Goal: Task Accomplishment & Management: Manage account settings

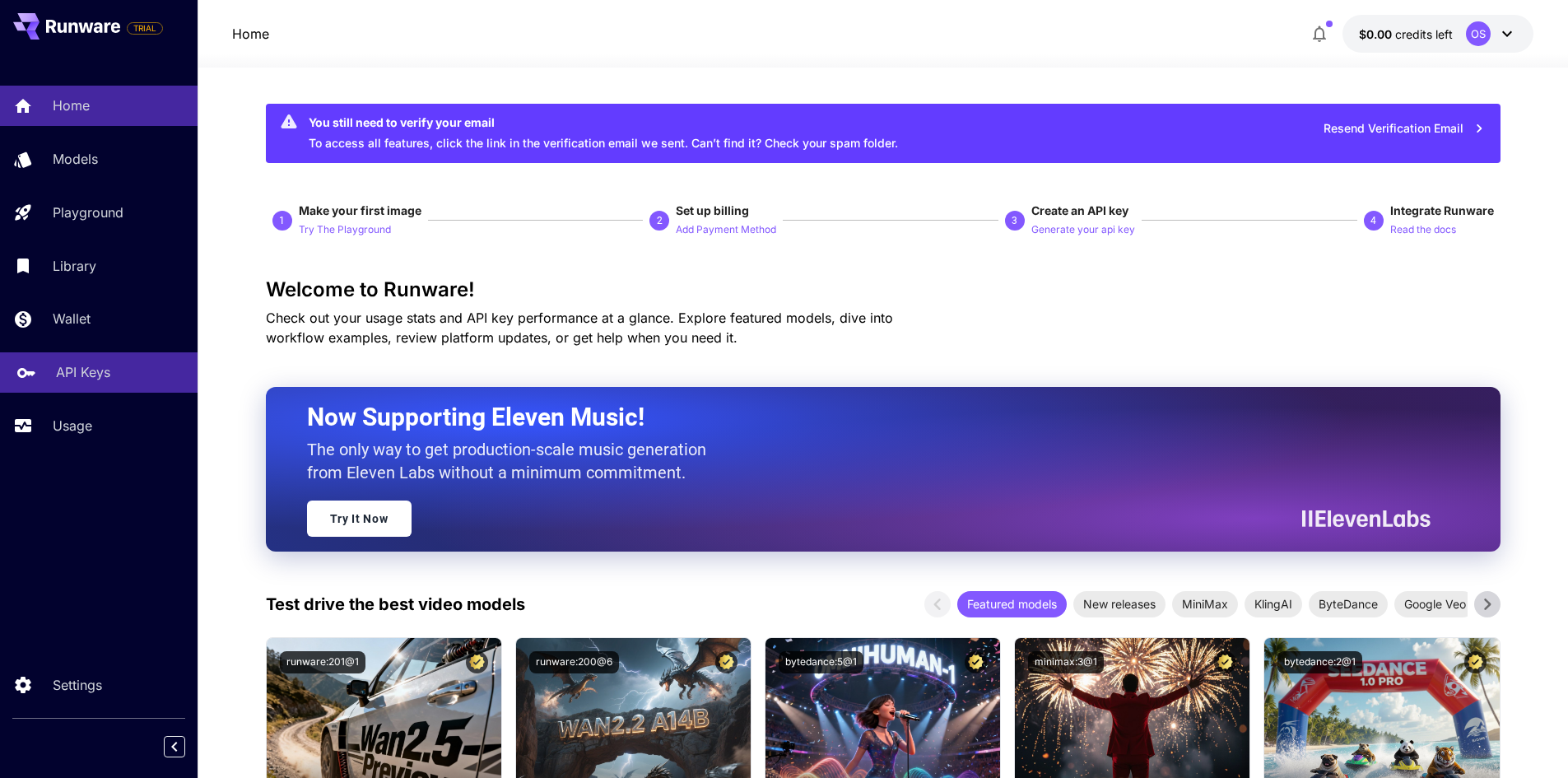
click at [105, 373] on p "API Keys" at bounding box center [82, 373] width 54 height 20
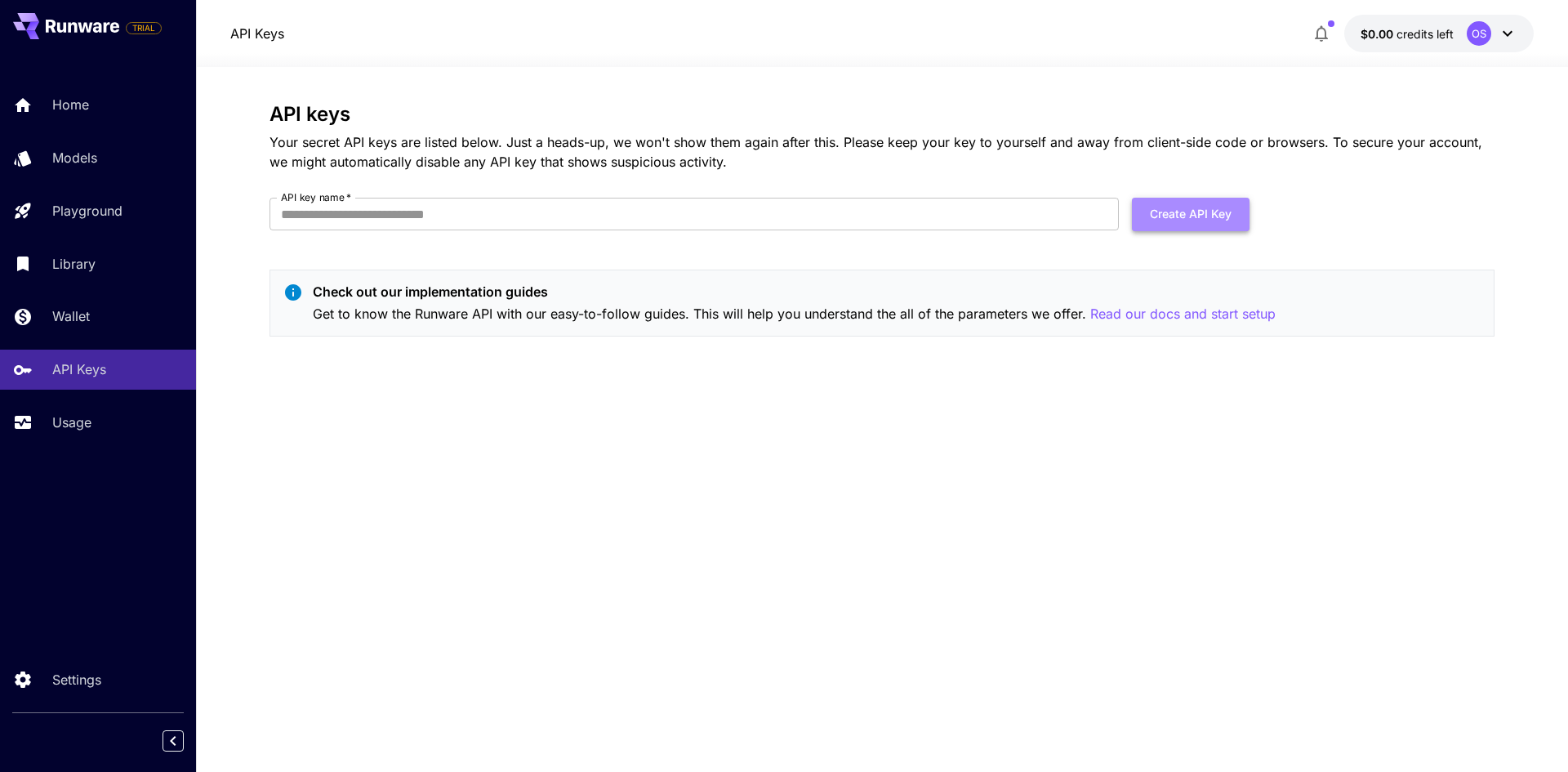
click at [1175, 223] on button "Create API Key" at bounding box center [1191, 214] width 118 height 34
click at [627, 205] on input "API key name   *" at bounding box center [693, 214] width 849 height 33
click at [352, 217] on input "**********" at bounding box center [693, 214] width 849 height 33
type input "**********"
click at [1157, 220] on button "Create API Key" at bounding box center [1191, 214] width 118 height 34
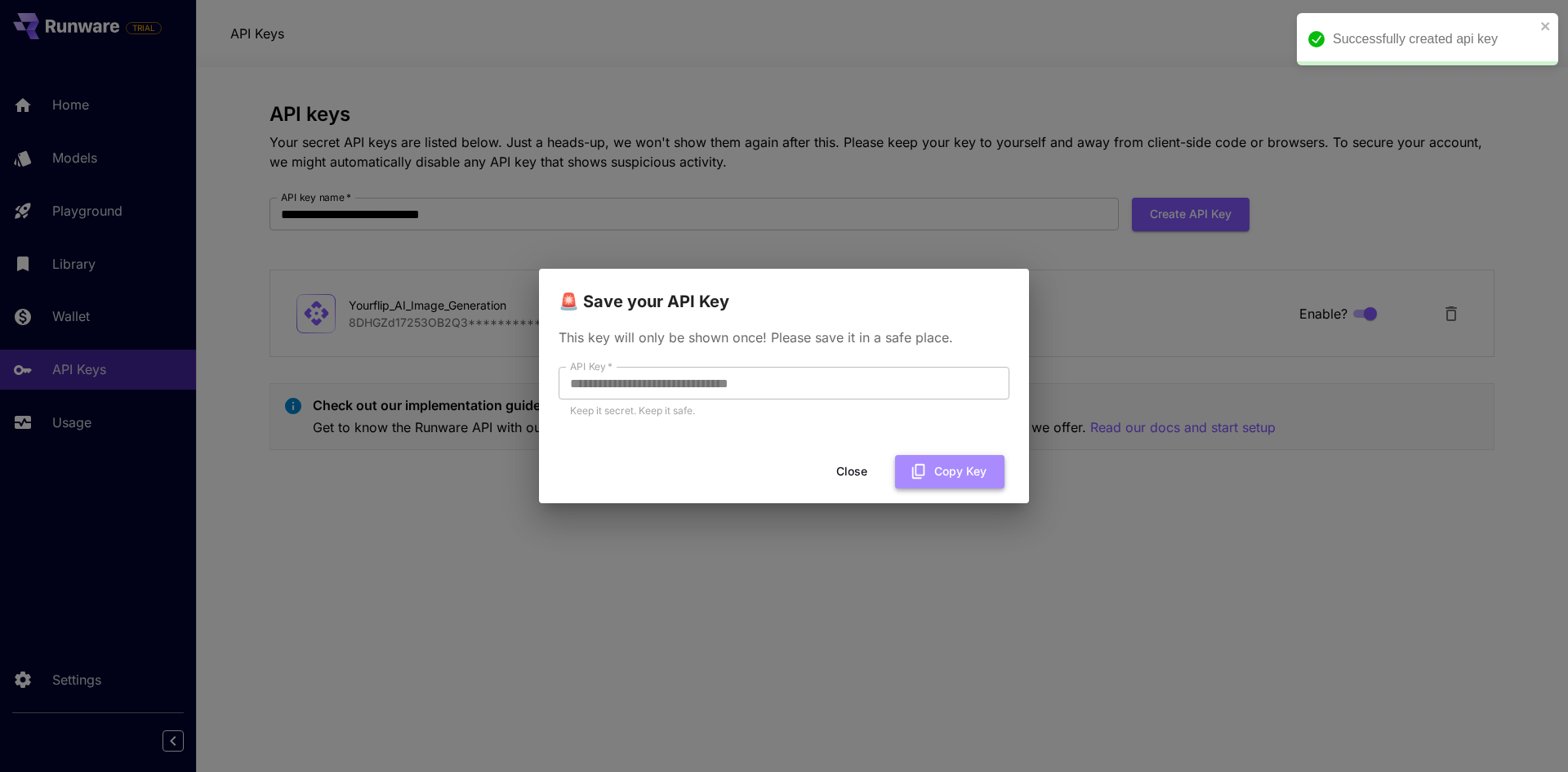
click at [955, 464] on button "Copy Key" at bounding box center [950, 471] width 110 height 34
click at [1330, 236] on div "**********" at bounding box center [784, 386] width 1568 height 772
click at [856, 477] on button "Close" at bounding box center [851, 471] width 73 height 34
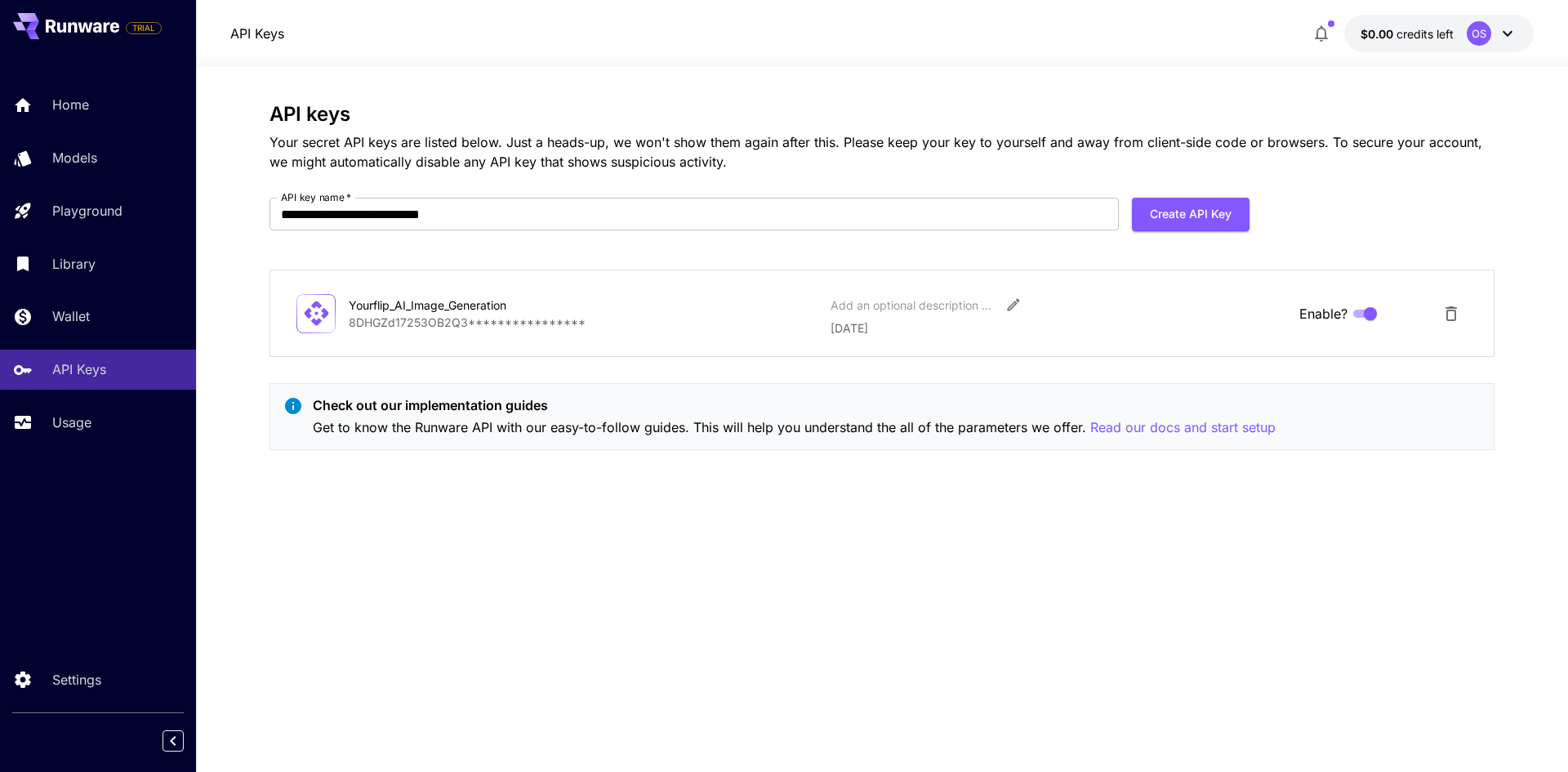
click at [1502, 37] on icon at bounding box center [1508, 34] width 20 height 20
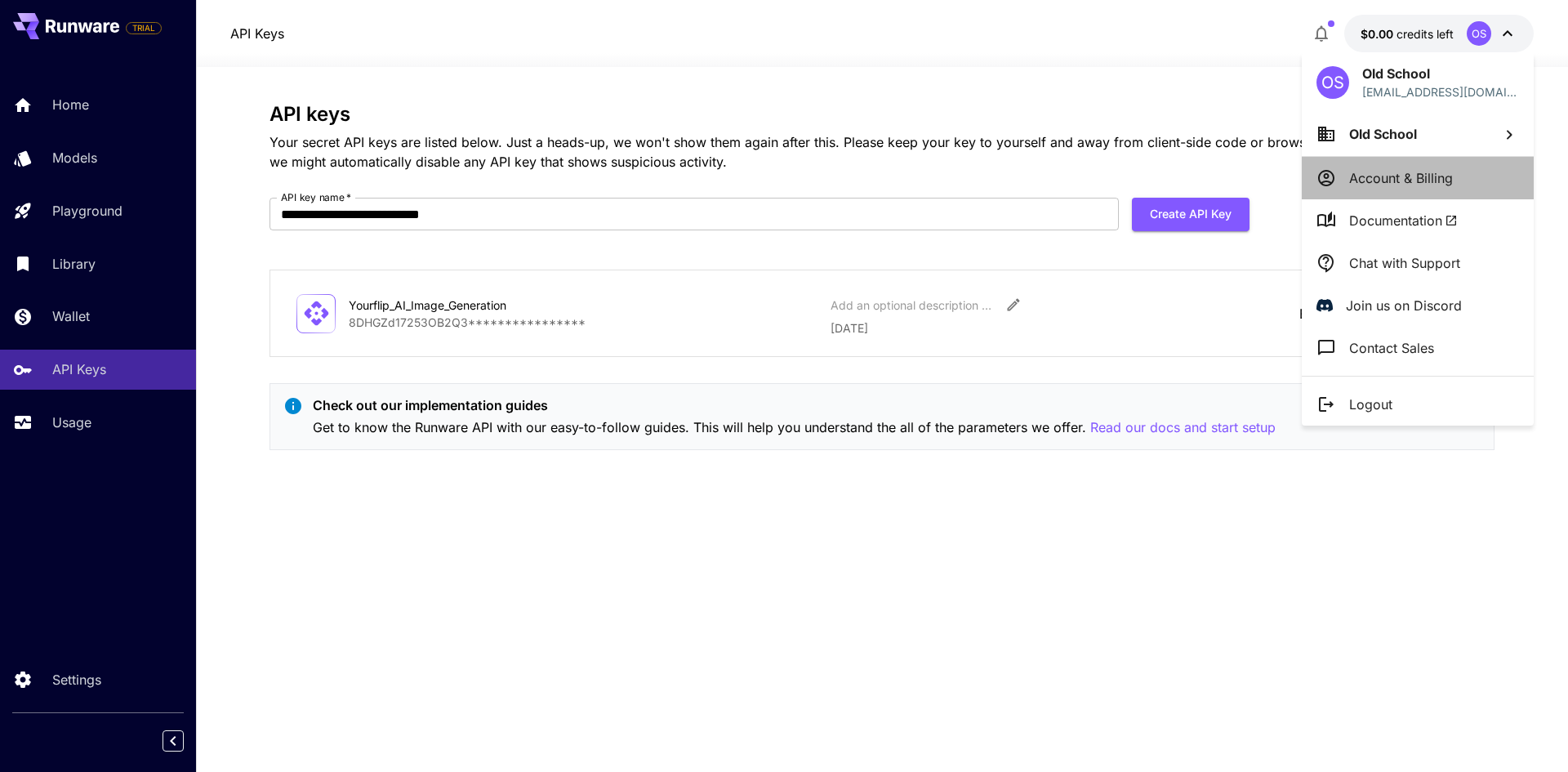
click at [1401, 182] on p "Account & Billing" at bounding box center [1401, 179] width 103 height 20
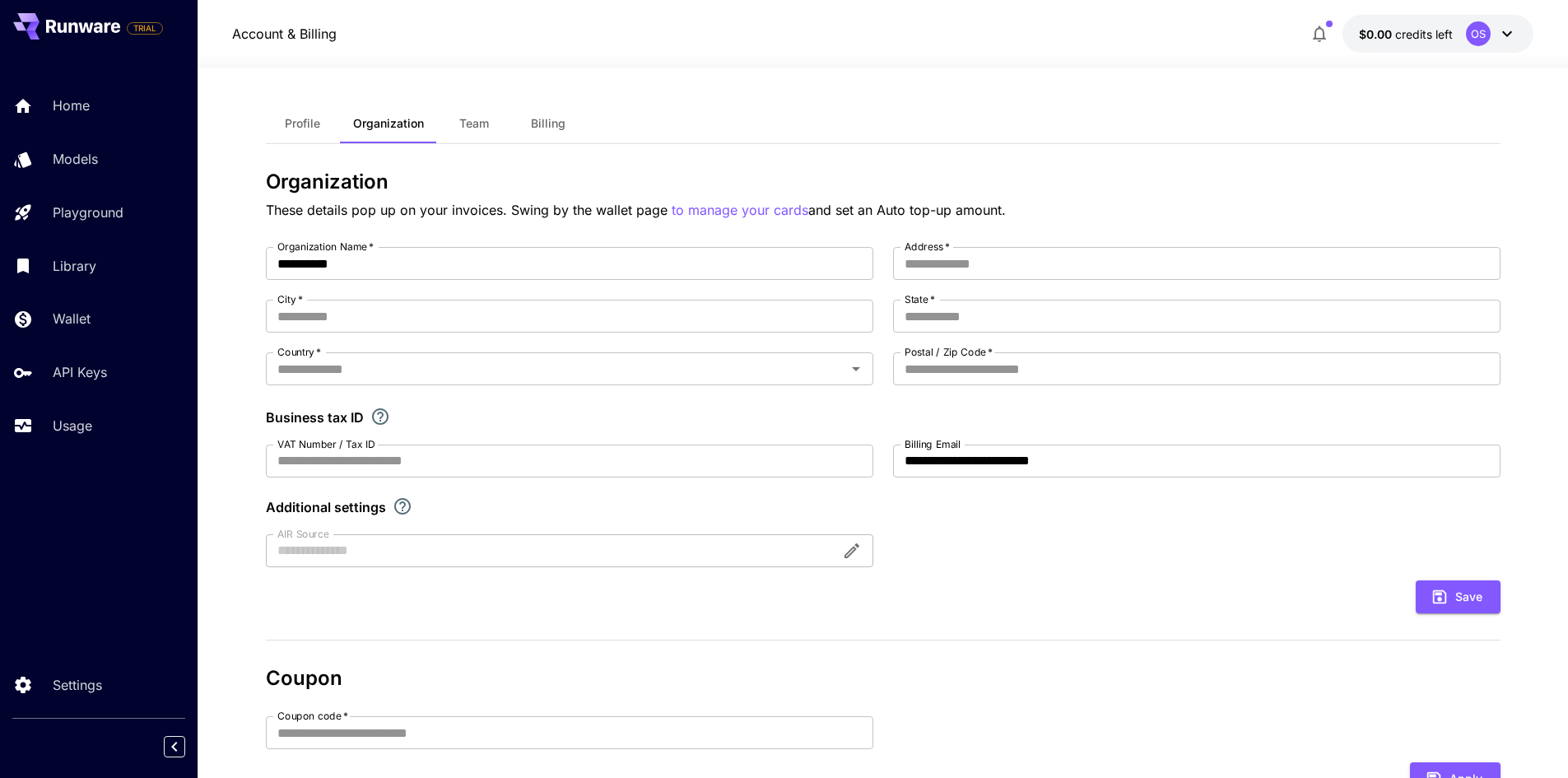
click at [554, 131] on button "Billing" at bounding box center [548, 123] width 74 height 39
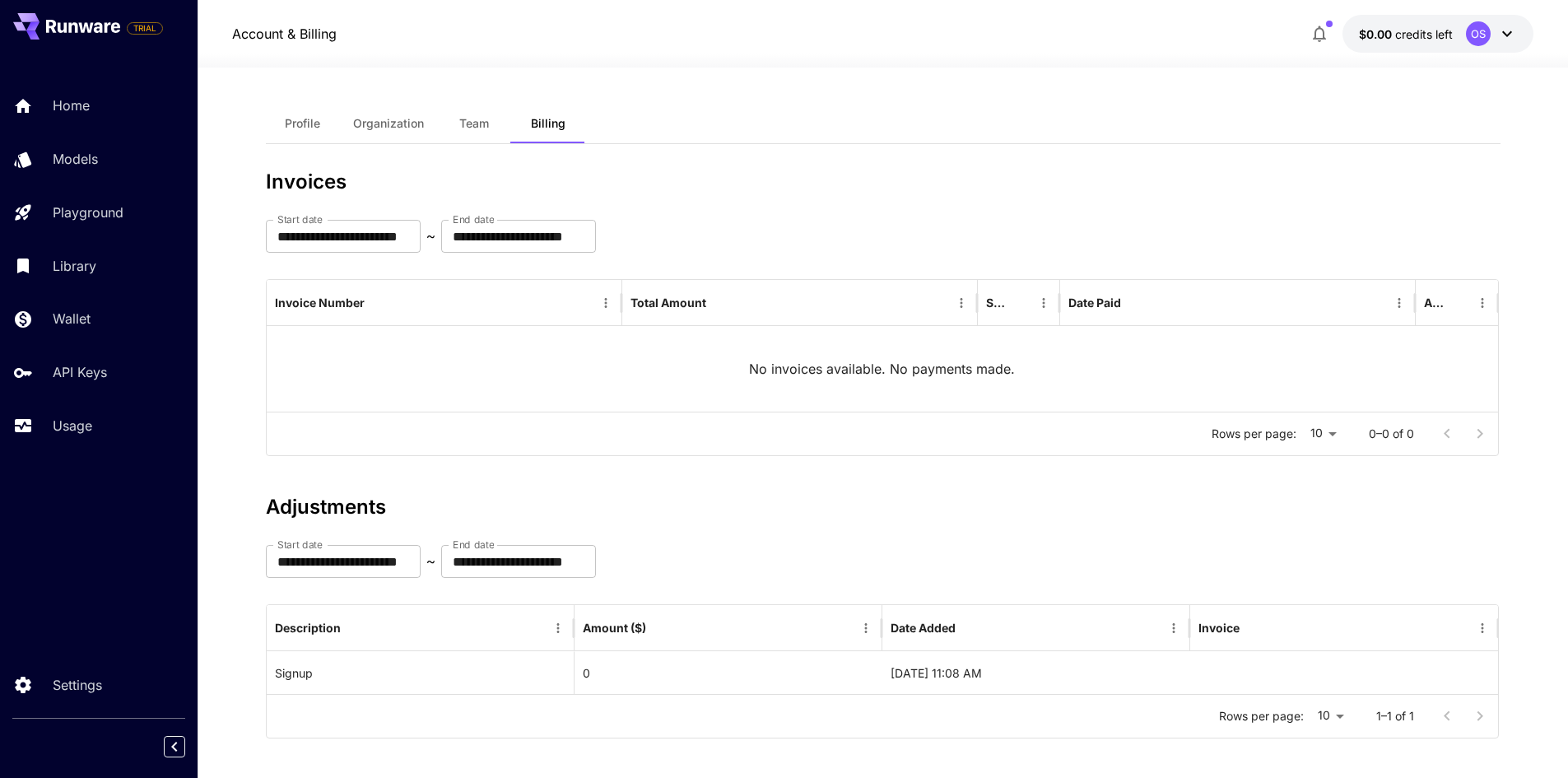
click at [302, 127] on span "Profile" at bounding box center [302, 123] width 36 height 15
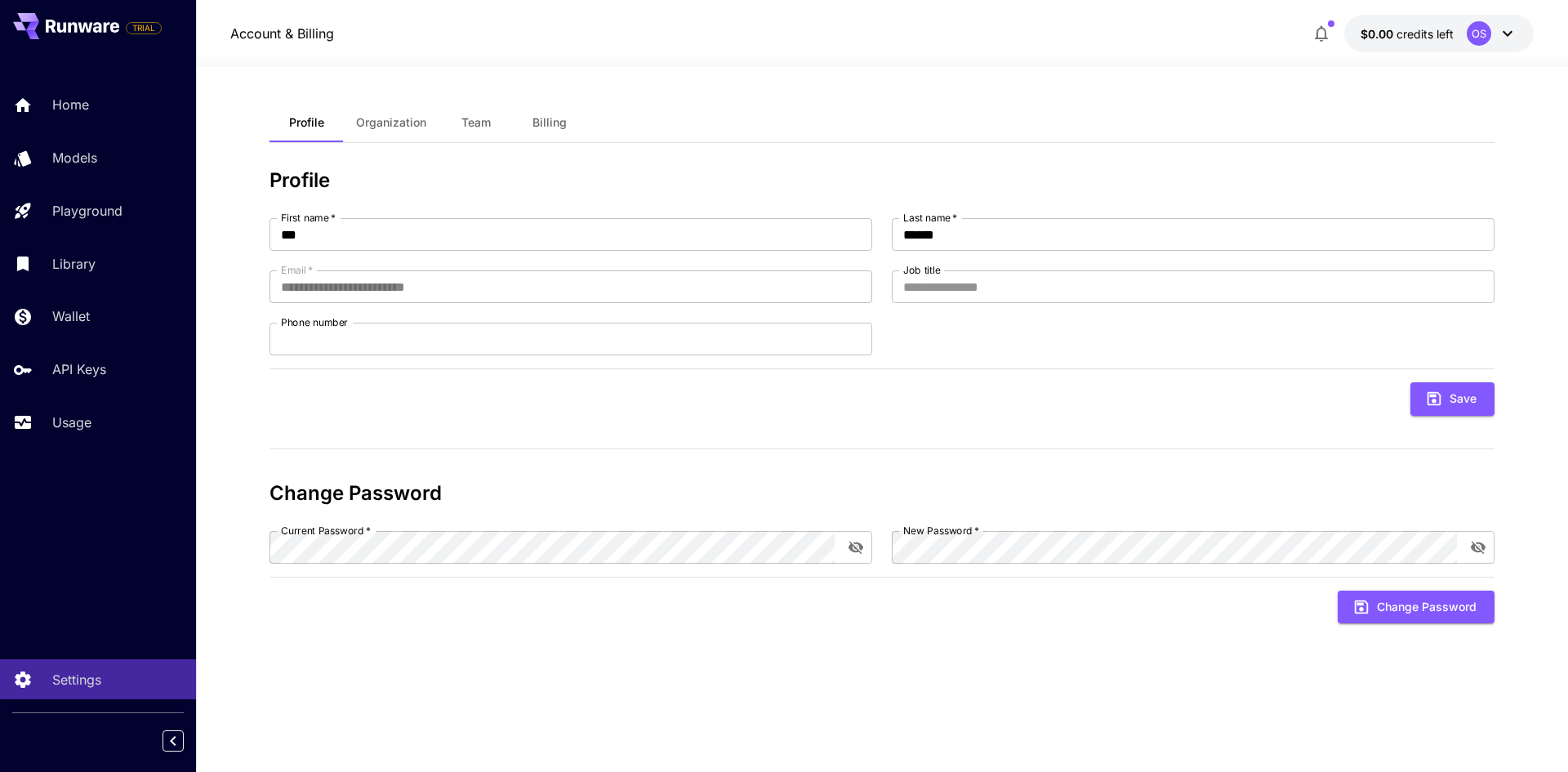
click at [421, 129] on span "Organization" at bounding box center [392, 122] width 71 height 14
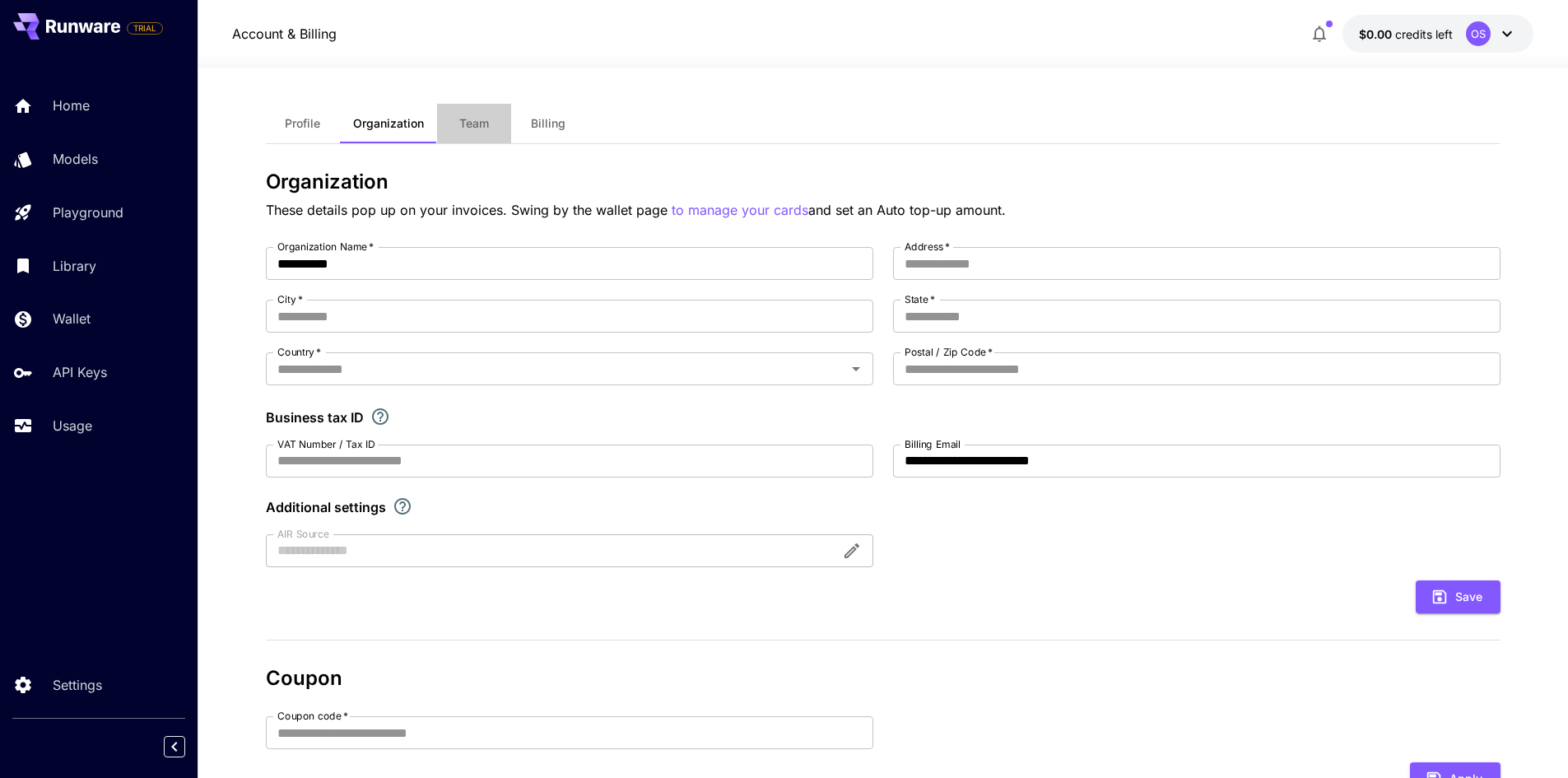
click at [475, 133] on button "Team" at bounding box center [474, 123] width 74 height 39
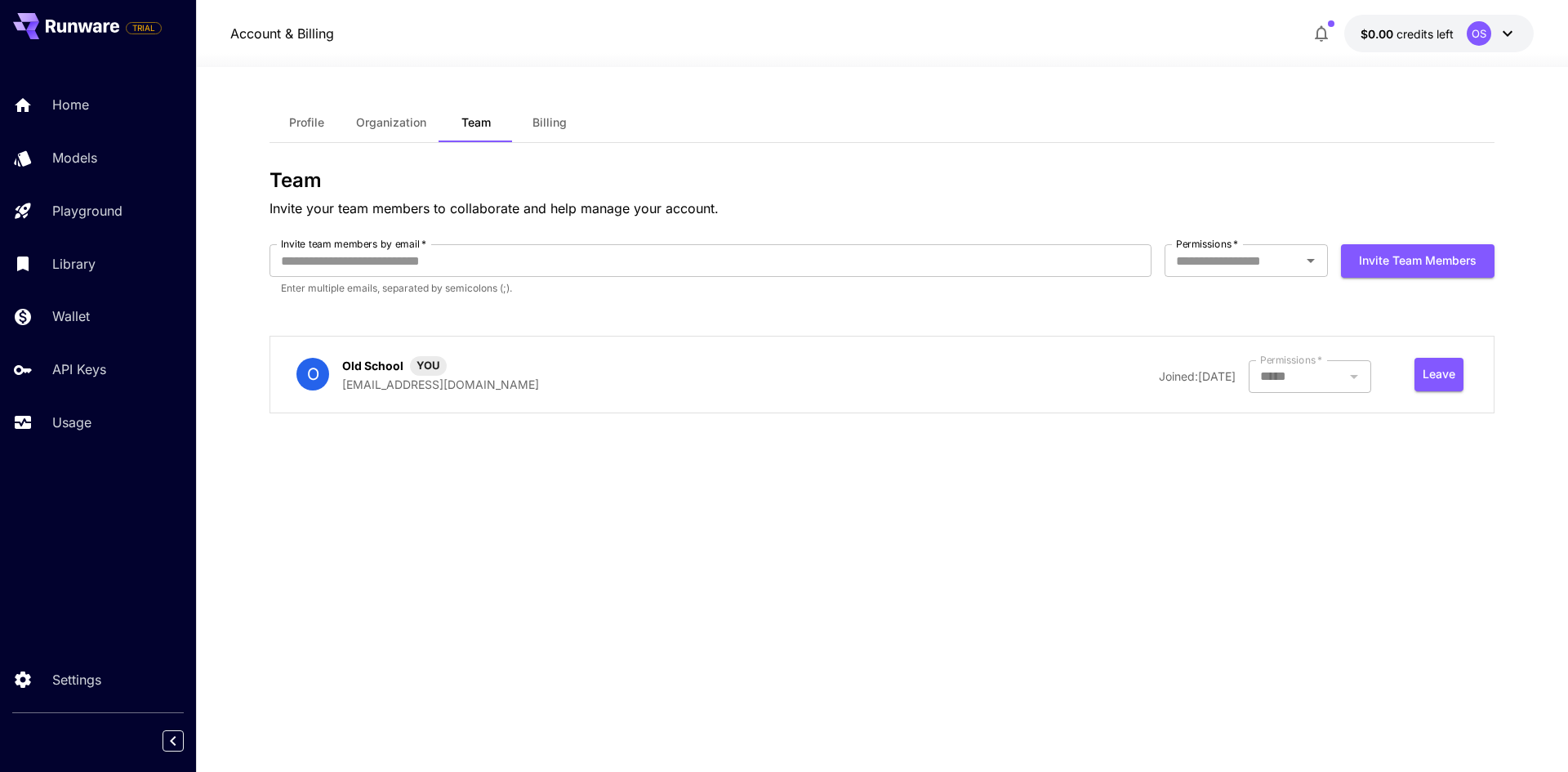
click at [548, 137] on button "Billing" at bounding box center [549, 122] width 73 height 39
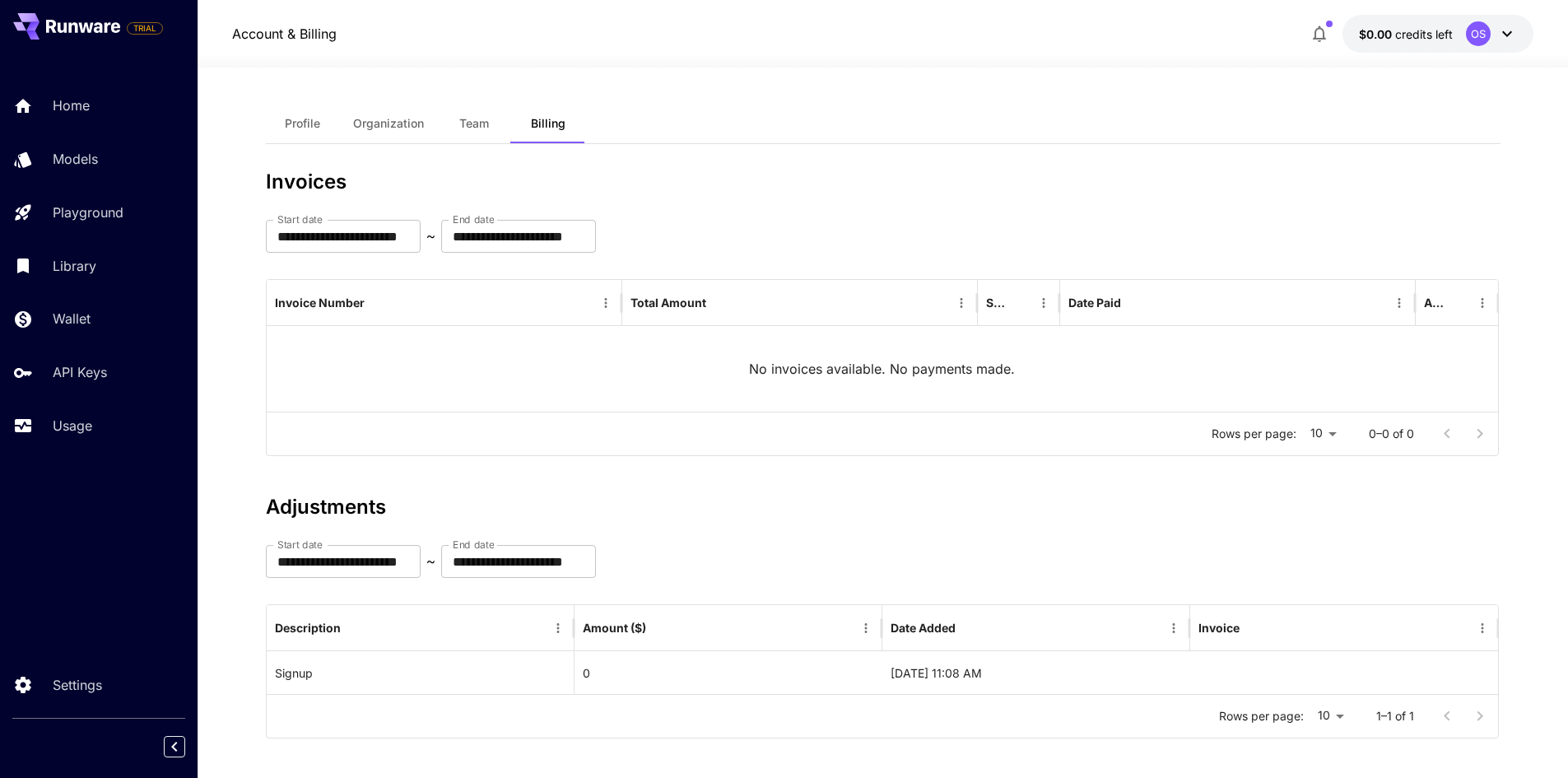
click at [1506, 23] on div "OS" at bounding box center [1491, 33] width 51 height 25
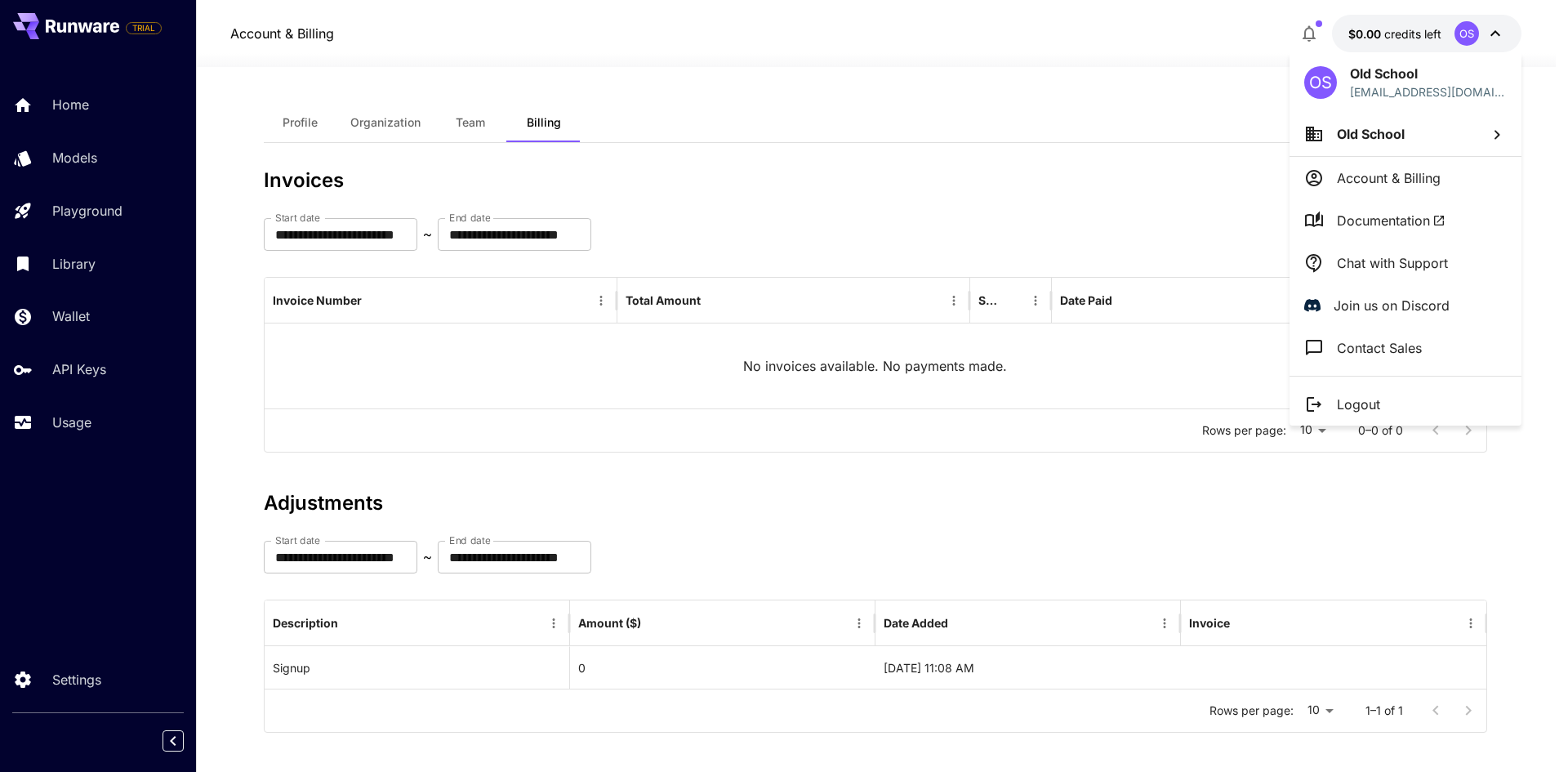
click at [91, 316] on div at bounding box center [784, 386] width 1568 height 772
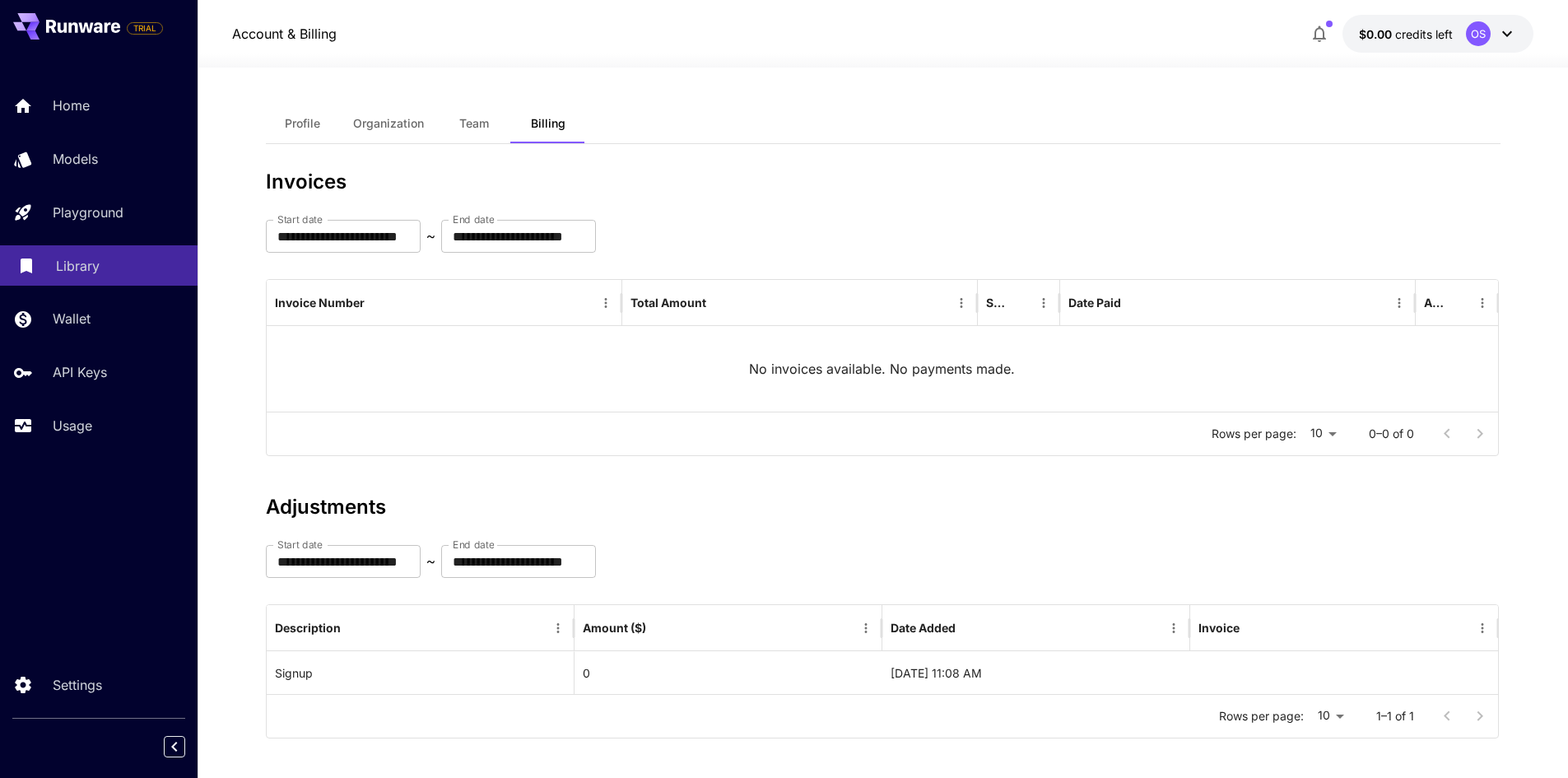
click at [71, 278] on link "Library" at bounding box center [99, 266] width 197 height 40
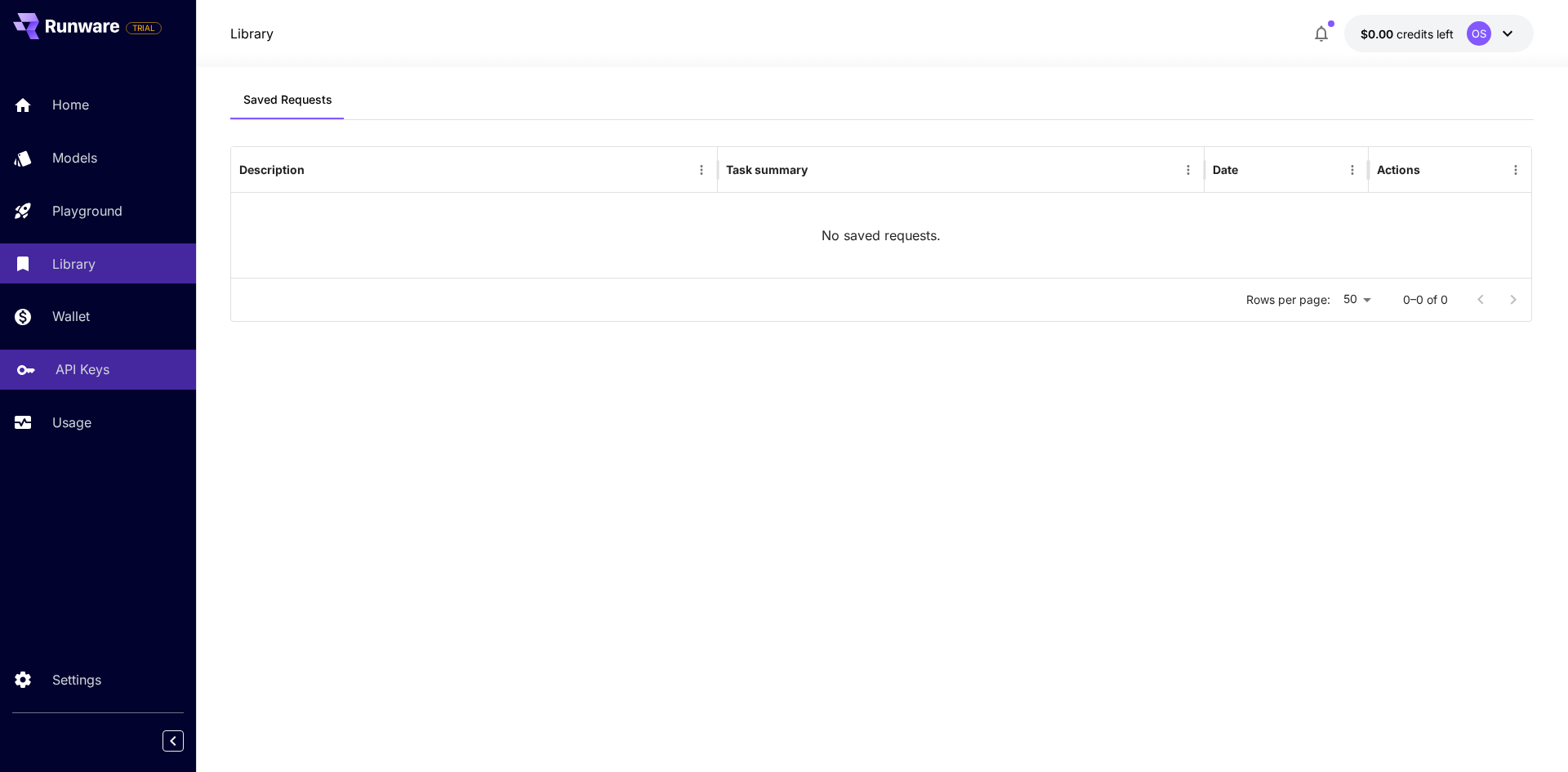
click at [82, 372] on p "API Keys" at bounding box center [82, 370] width 53 height 20
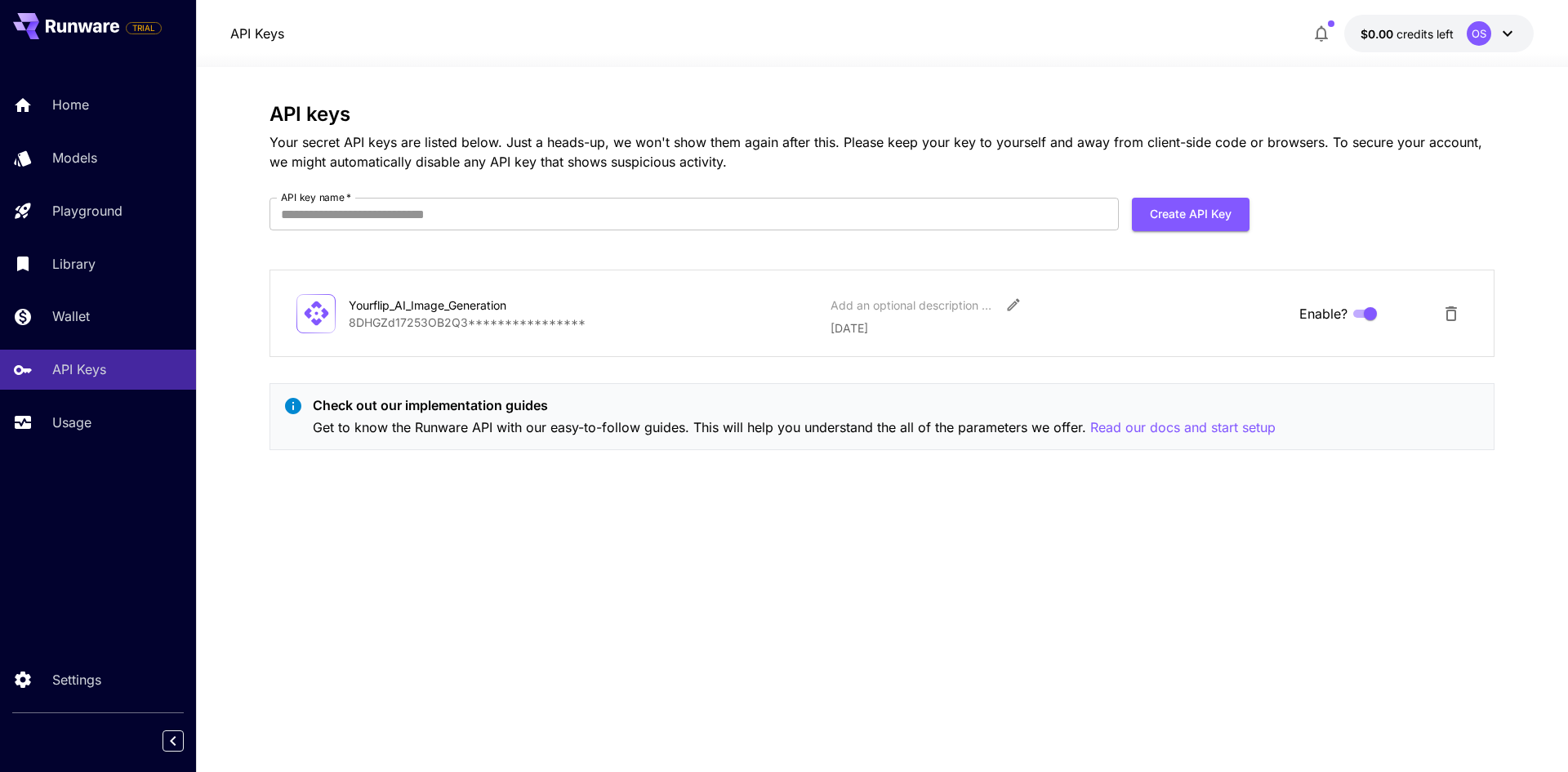
click at [425, 314] on p "**********" at bounding box center [583, 322] width 469 height 17
click at [77, 24] on icon at bounding box center [73, 27] width 9 height 11
click at [79, 24] on icon at bounding box center [82, 26] width 73 height 13
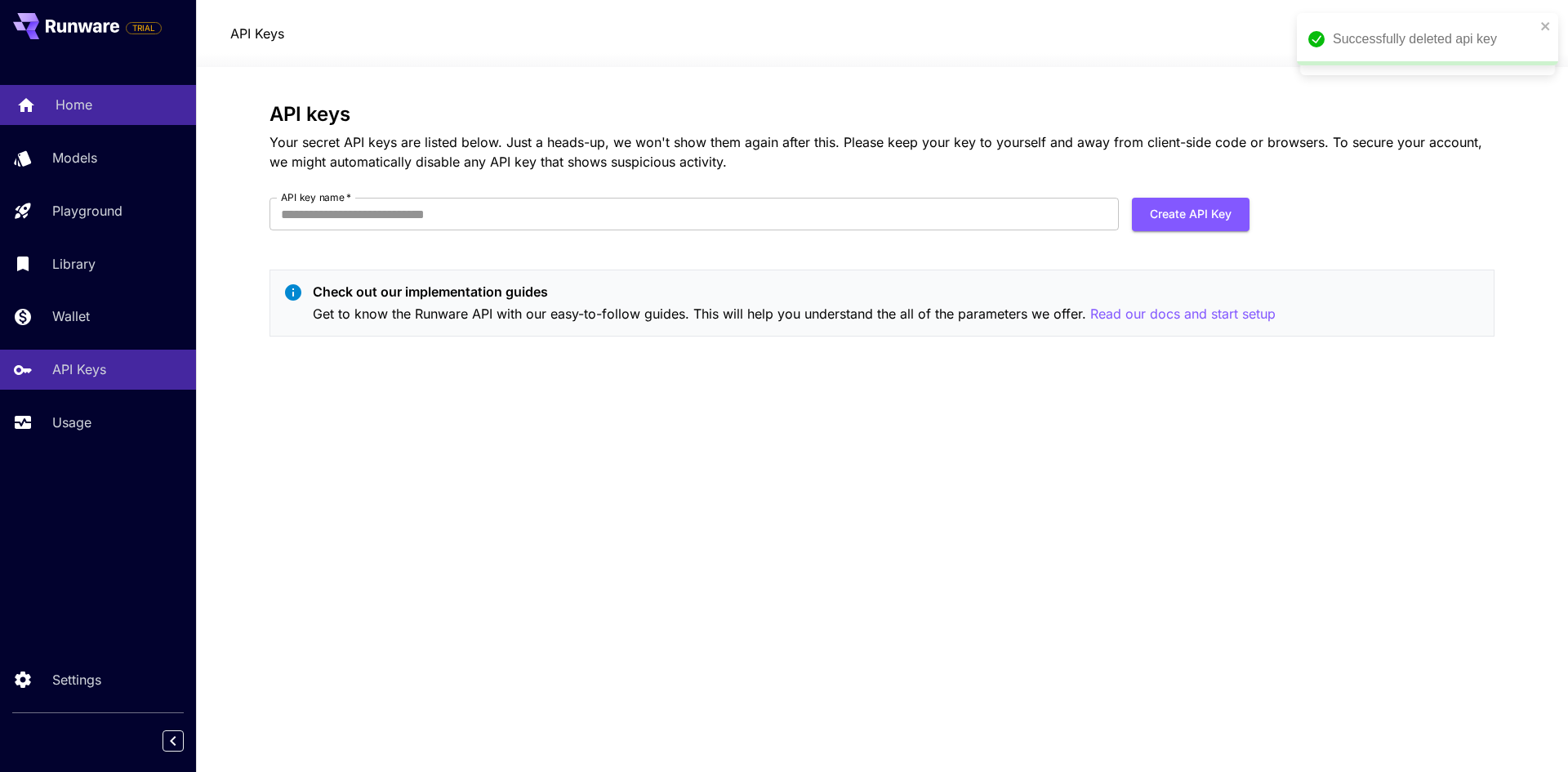
click at [79, 111] on p "Home" at bounding box center [73, 105] width 37 height 20
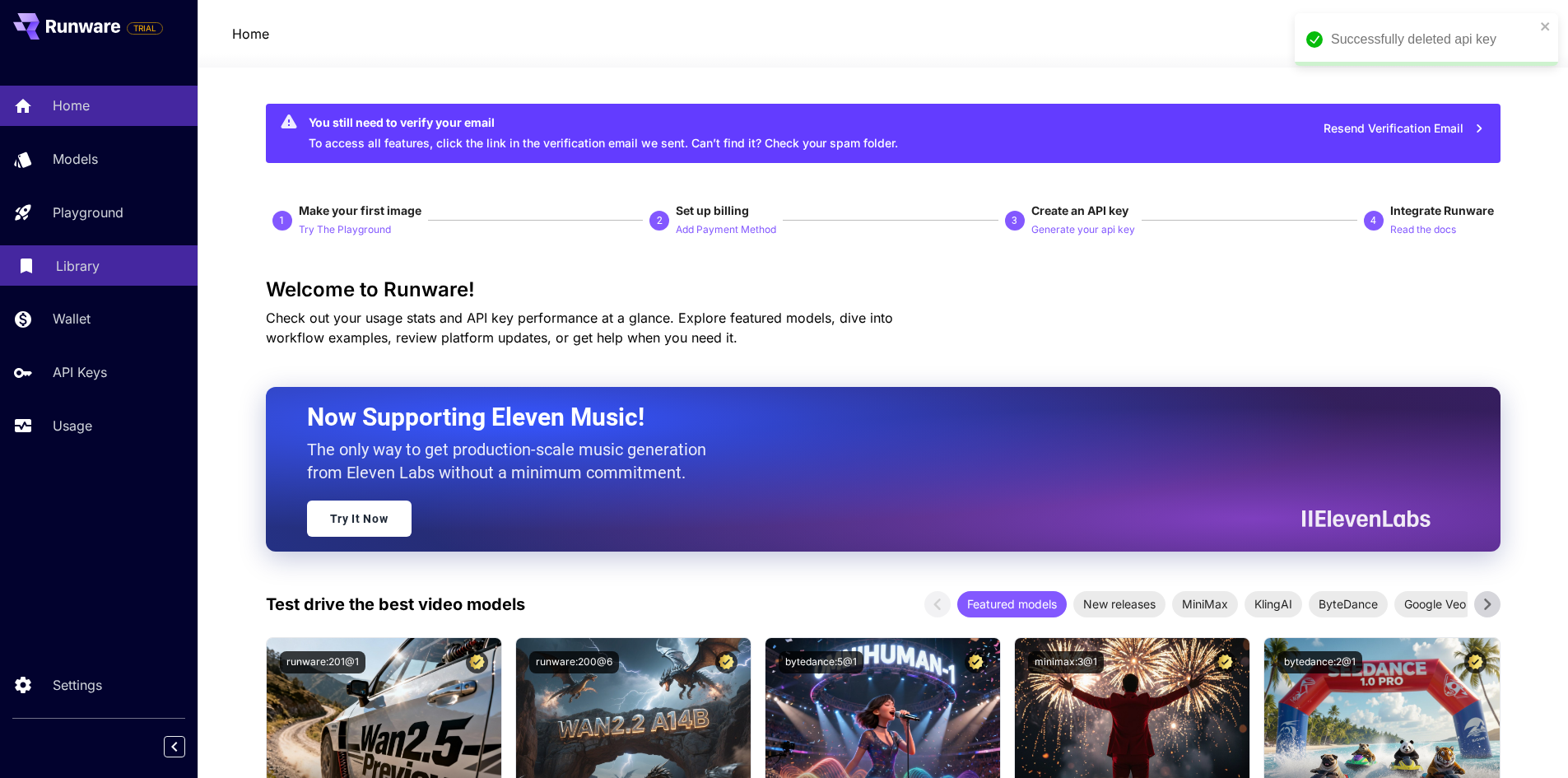
click at [121, 253] on link "Library" at bounding box center [99, 266] width 197 height 40
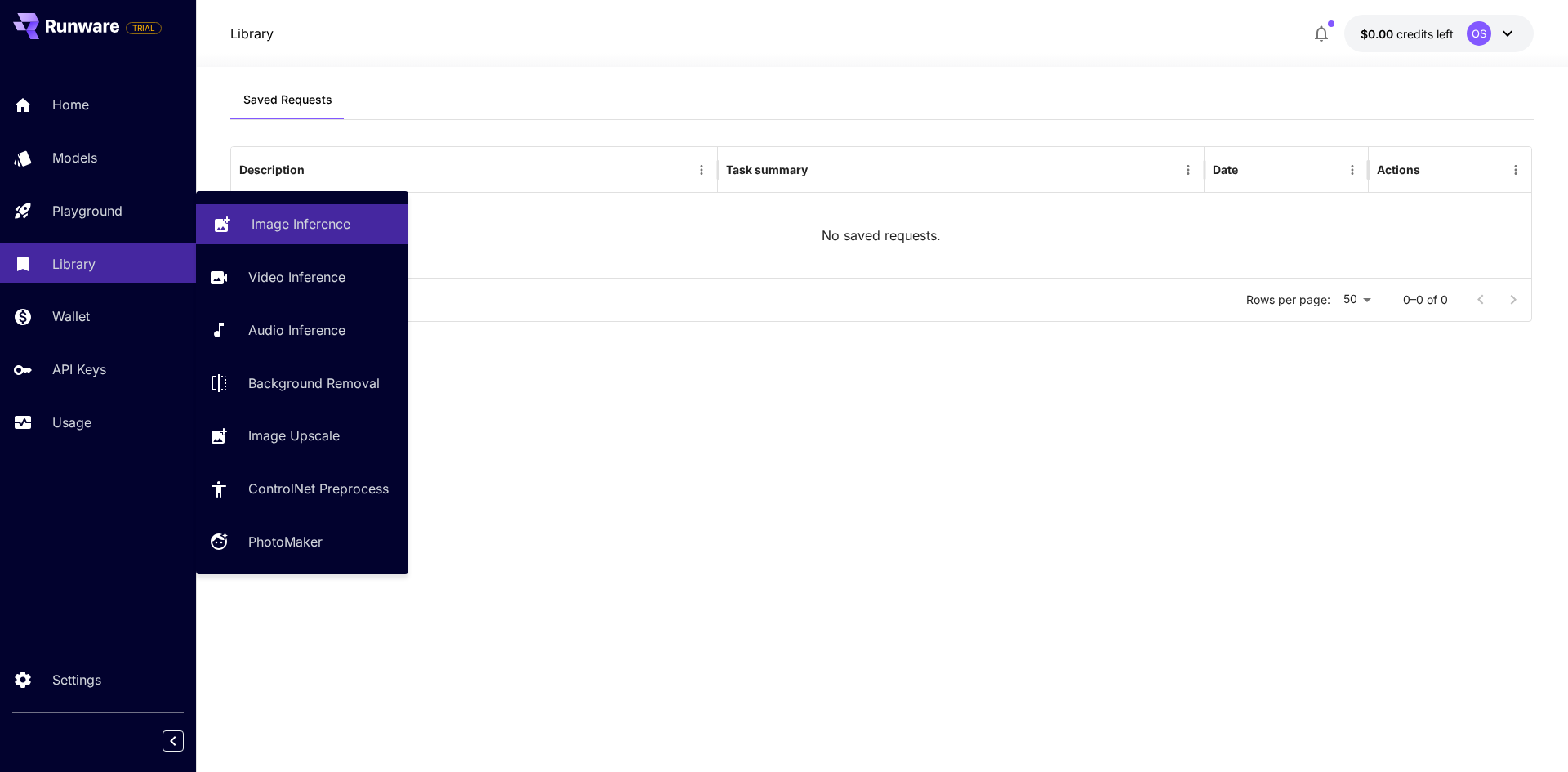
click at [317, 223] on p "Image Inference" at bounding box center [301, 224] width 99 height 20
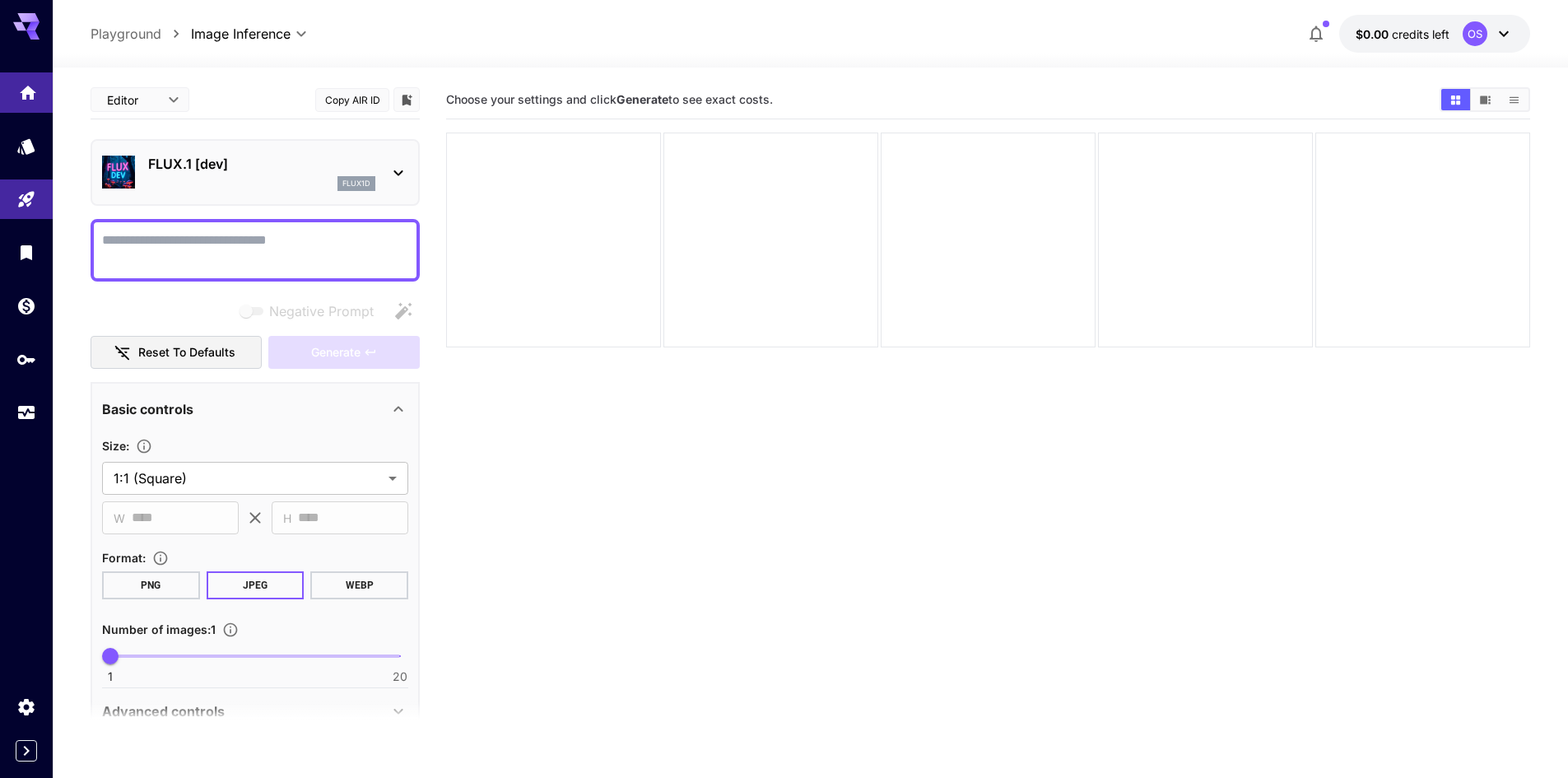
click at [28, 104] on link at bounding box center [26, 92] width 53 height 40
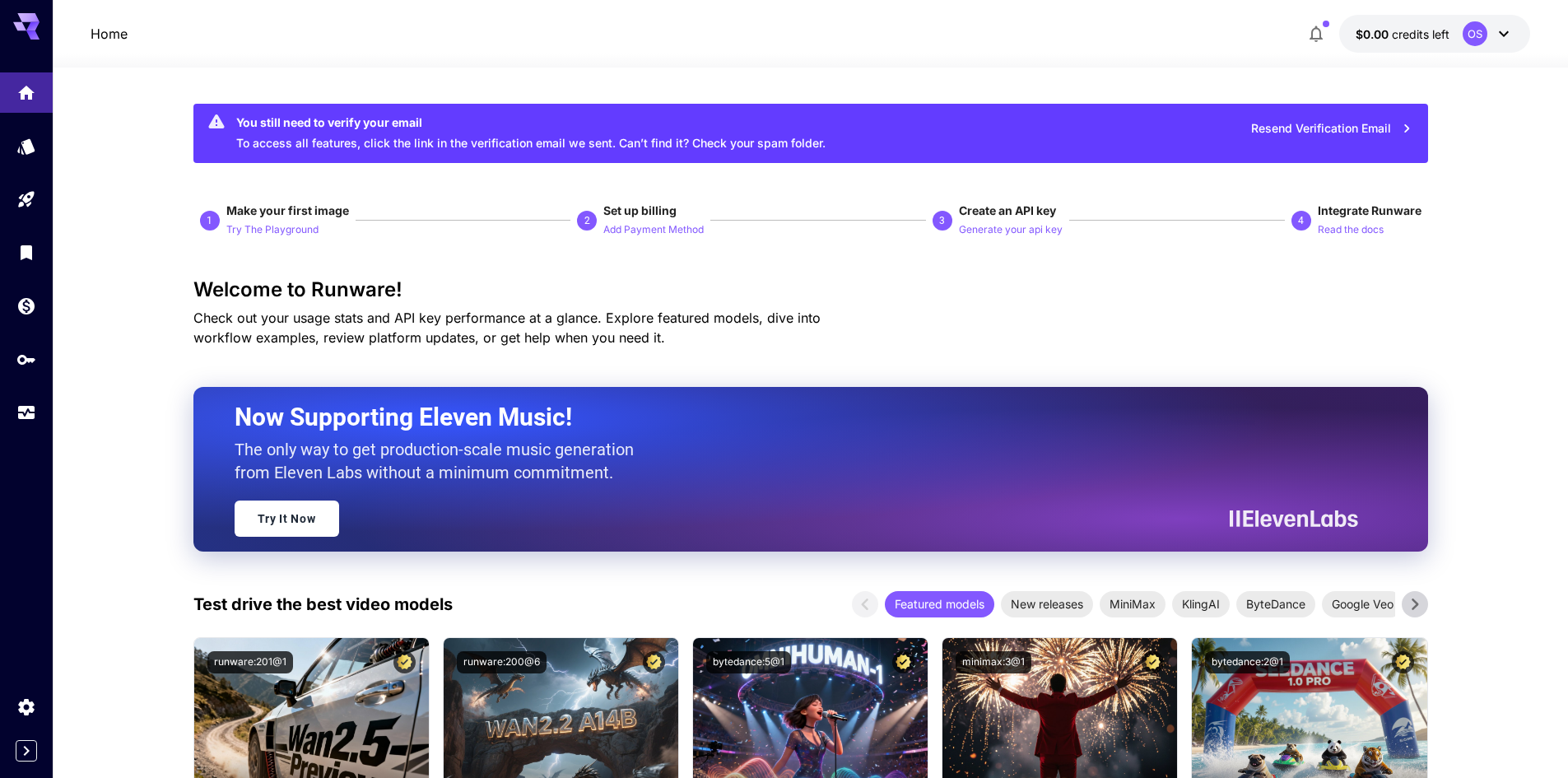
click at [29, 87] on icon "Home" at bounding box center [28, 89] width 16 height 14
click at [50, 20] on div at bounding box center [26, 19] width 53 height 39
click at [31, 21] on icon at bounding box center [26, 21] width 26 height 17
click at [25, 261] on link at bounding box center [26, 252] width 53 height 40
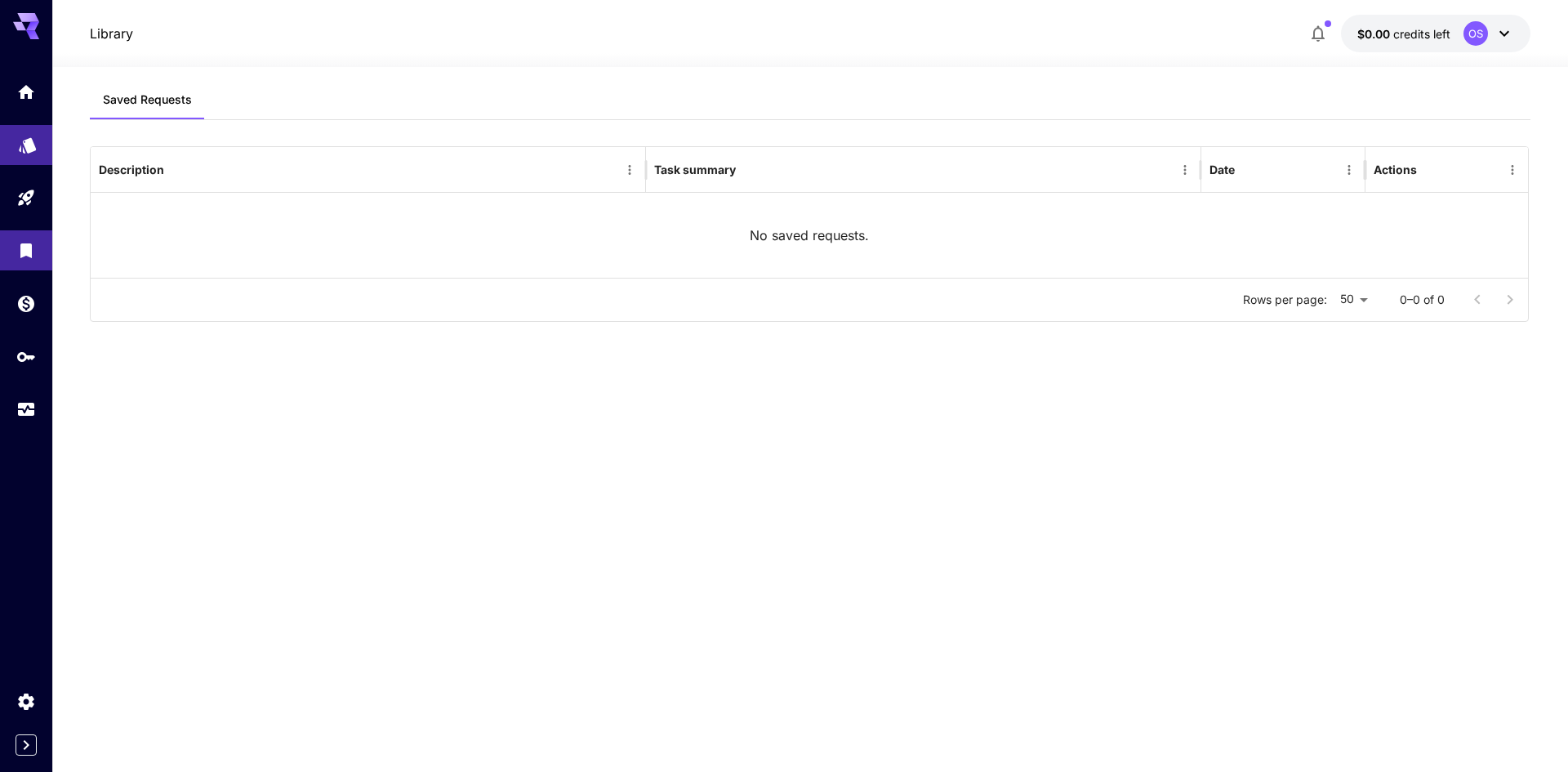
click at [18, 153] on link at bounding box center [26, 145] width 53 height 40
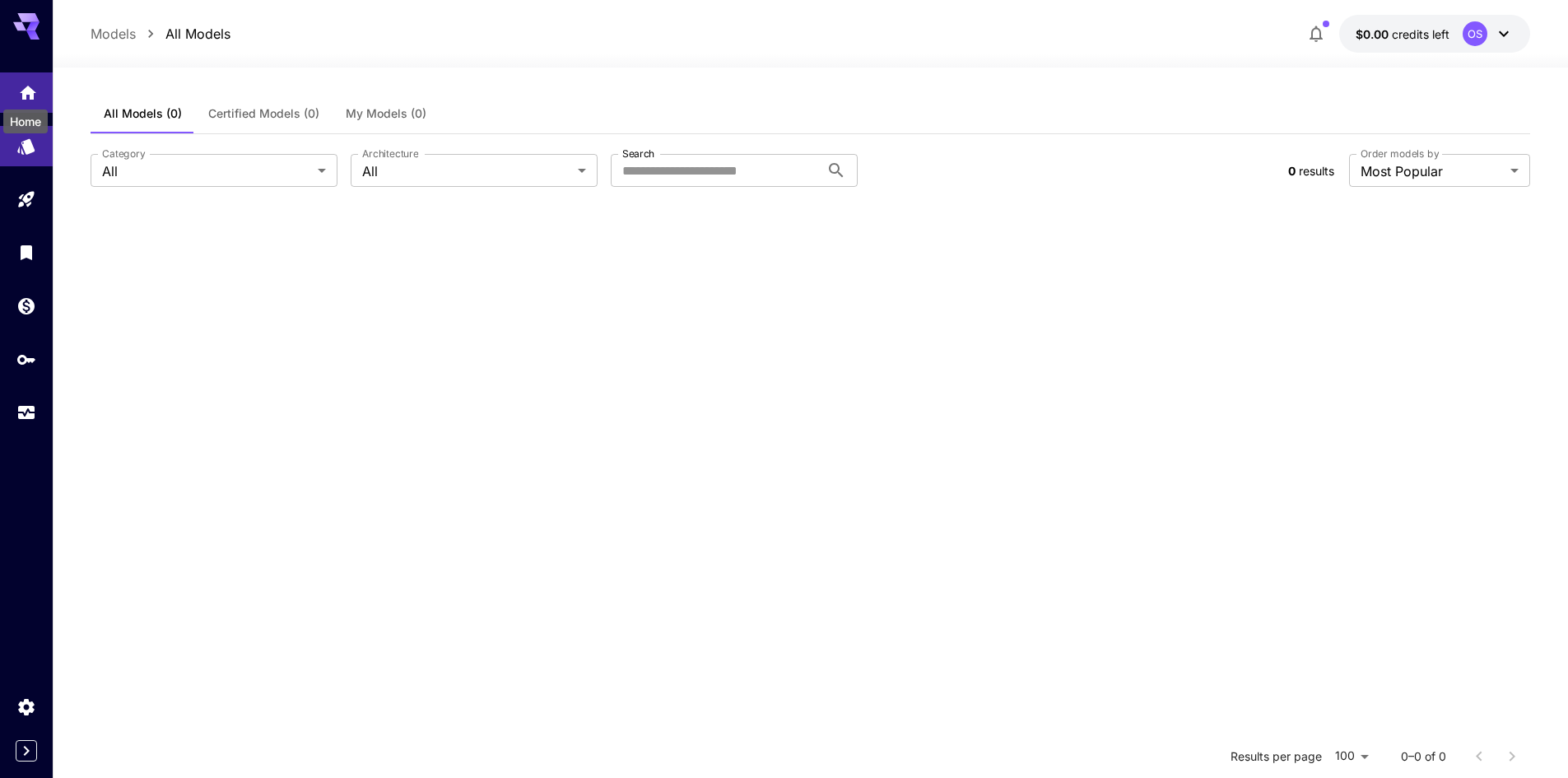
click at [28, 94] on icon "Home" at bounding box center [28, 89] width 20 height 20
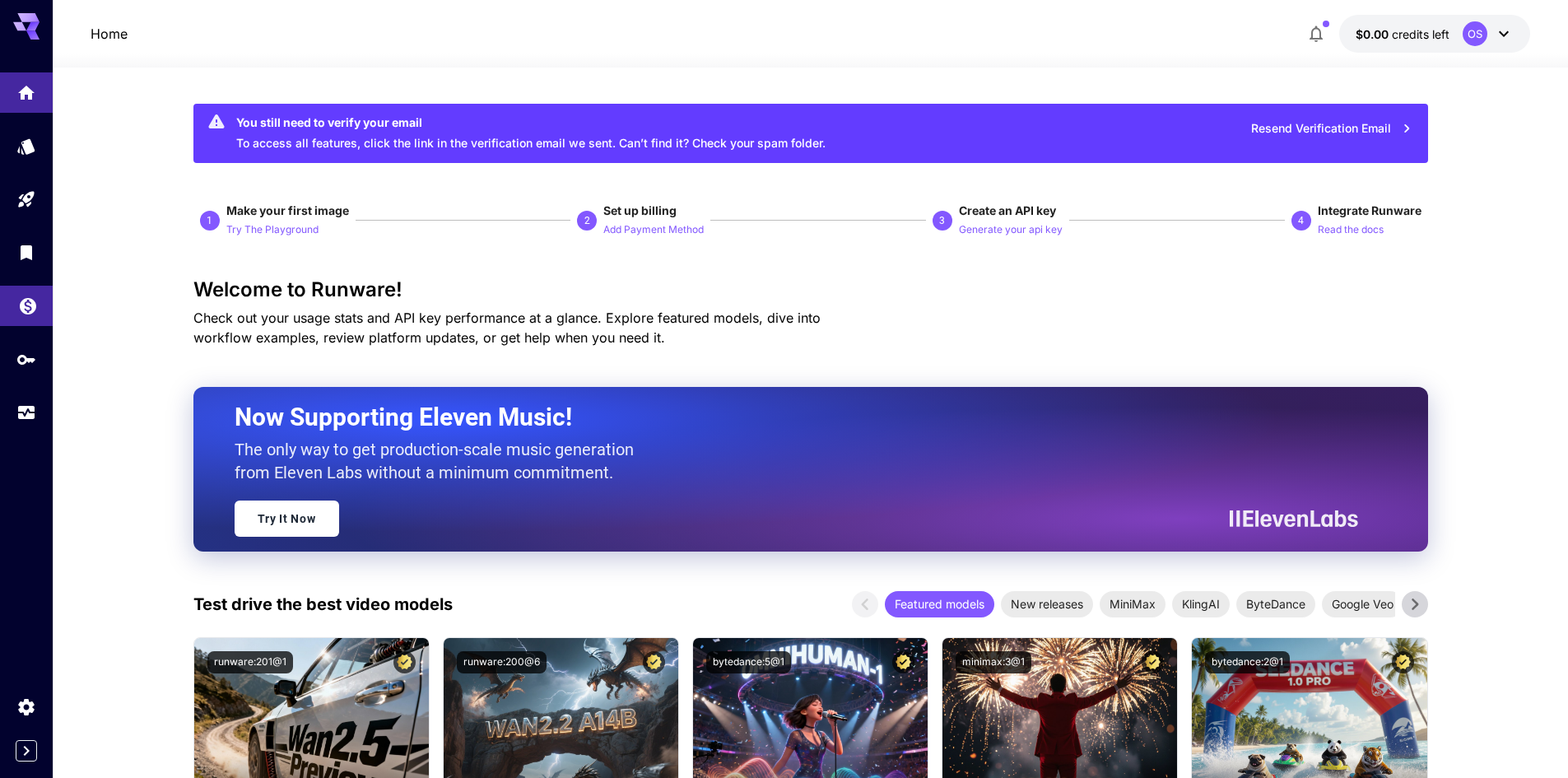
click at [13, 304] on link at bounding box center [26, 306] width 53 height 40
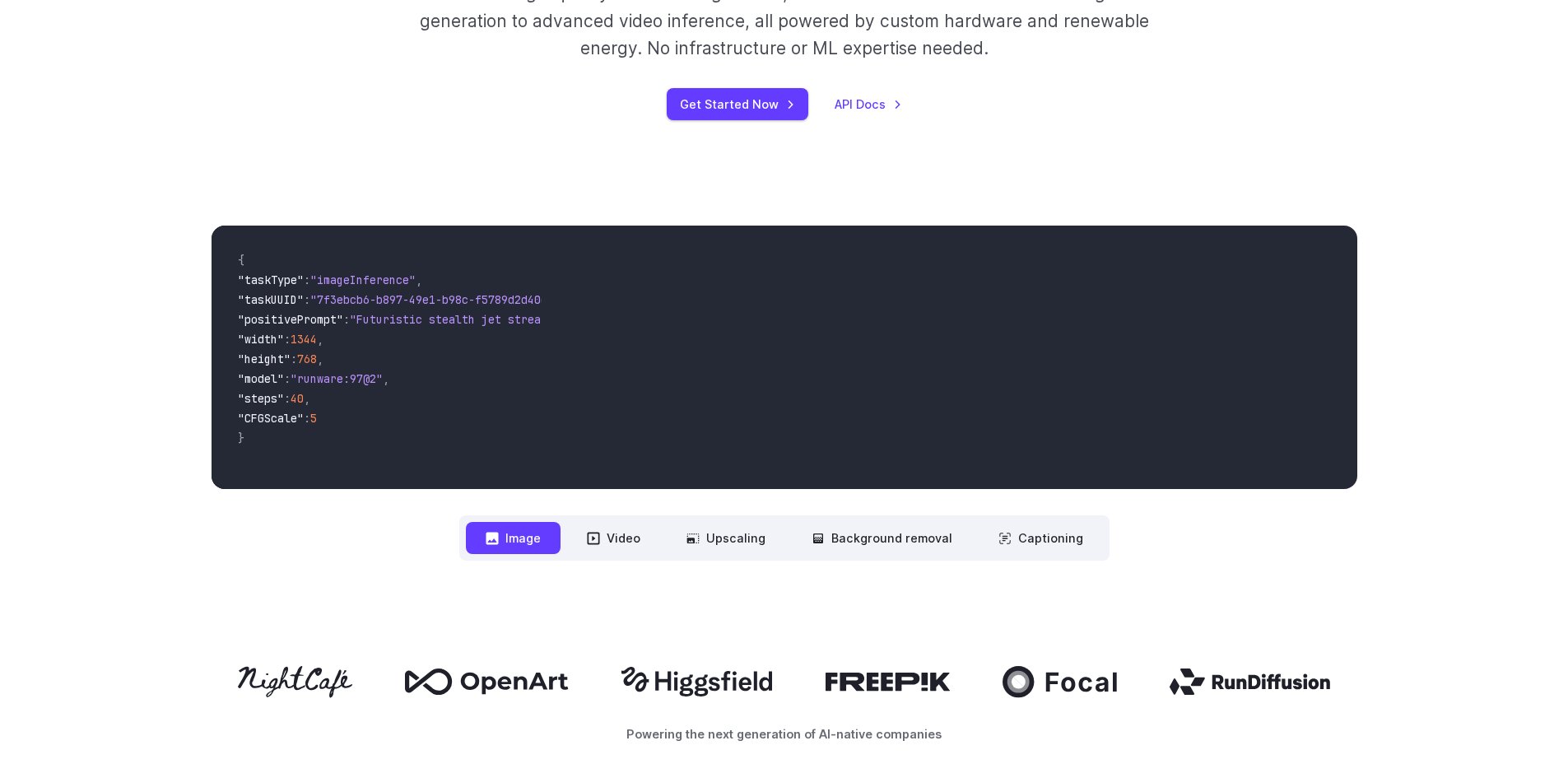
scroll to position [164, 0]
